Goal: Information Seeking & Learning: Learn about a topic

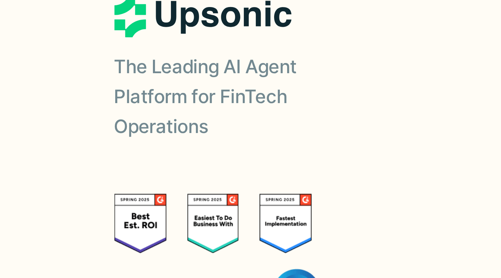
scroll to position [2664, 0]
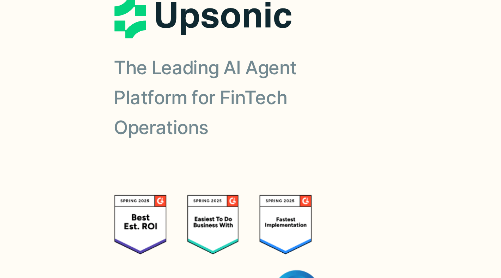
drag, startPoint x: 93, startPoint y: 114, endPoint x: 74, endPoint y: 120, distance: 19.7
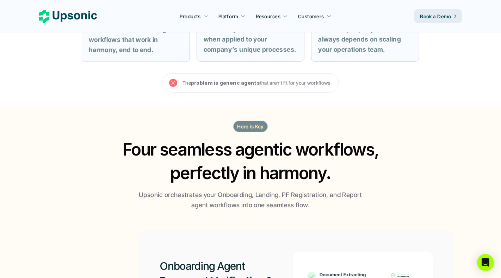
scroll to position [0, 0]
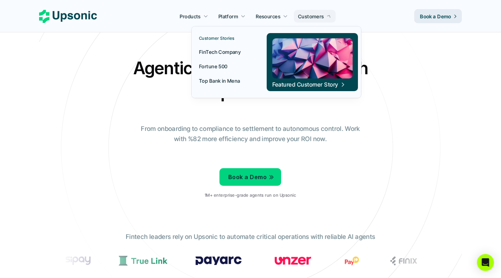
click at [320, 12] on link "Customers" at bounding box center [315, 16] width 42 height 13
click at [223, 55] on p "FinTech Company" at bounding box center [220, 51] width 42 height 7
click at [220, 77] on p "Top Bank in Mena" at bounding box center [219, 80] width 41 height 7
click at [219, 65] on p "Fortune 500" at bounding box center [213, 66] width 29 height 7
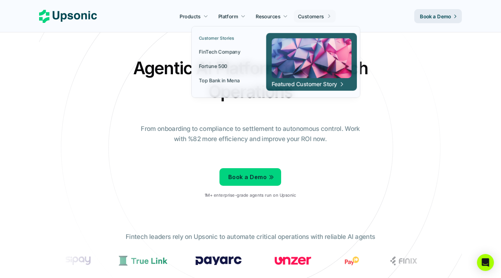
click at [312, 17] on p "Customers" at bounding box center [311, 16] width 26 height 7
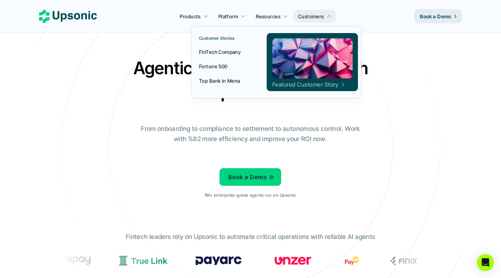
click at [331, 89] on link "Featured Customer Story" at bounding box center [312, 62] width 91 height 58
click at [331, 76] on img at bounding box center [312, 58] width 80 height 40
click at [317, 85] on p "Featured Customer Story" at bounding box center [305, 85] width 66 height 8
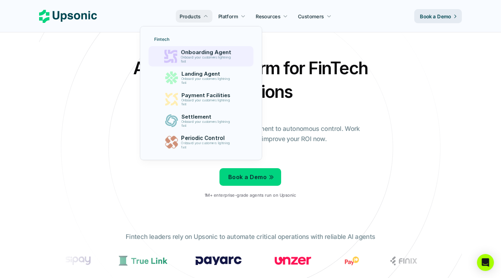
click at [231, 51] on p "Onboarding Agent" at bounding box center [208, 52] width 54 height 7
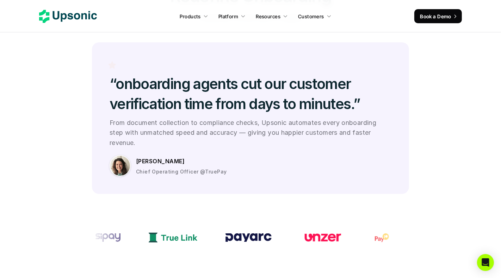
scroll to position [2010, 0]
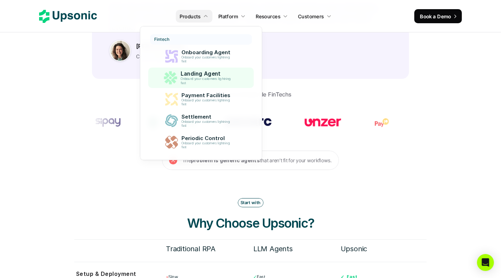
click at [200, 80] on p "Onboard your customers lightning fast" at bounding box center [206, 81] width 53 height 8
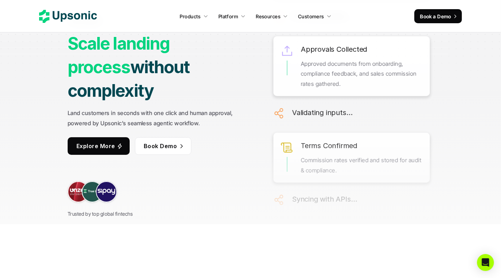
scroll to position [68, 0]
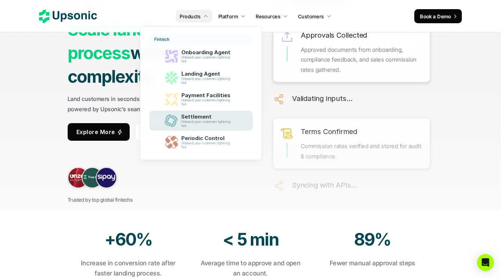
click at [198, 117] on p "Settlement" at bounding box center [207, 117] width 53 height 6
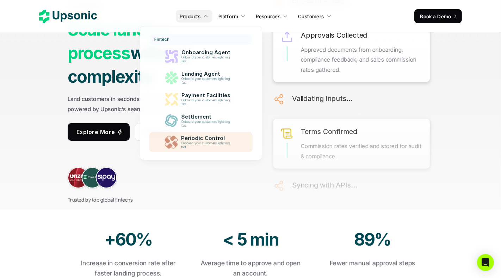
click at [199, 139] on p "Periodic Control" at bounding box center [207, 138] width 53 height 6
